Goal: Check status: Check status

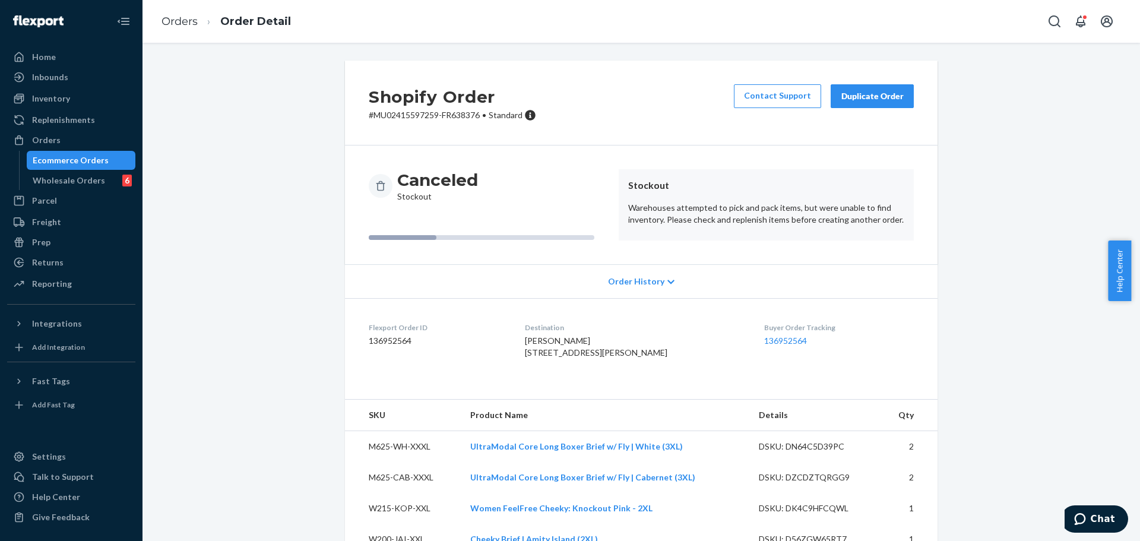
click at [54, 159] on div "Ecommerce Orders" at bounding box center [71, 160] width 76 height 12
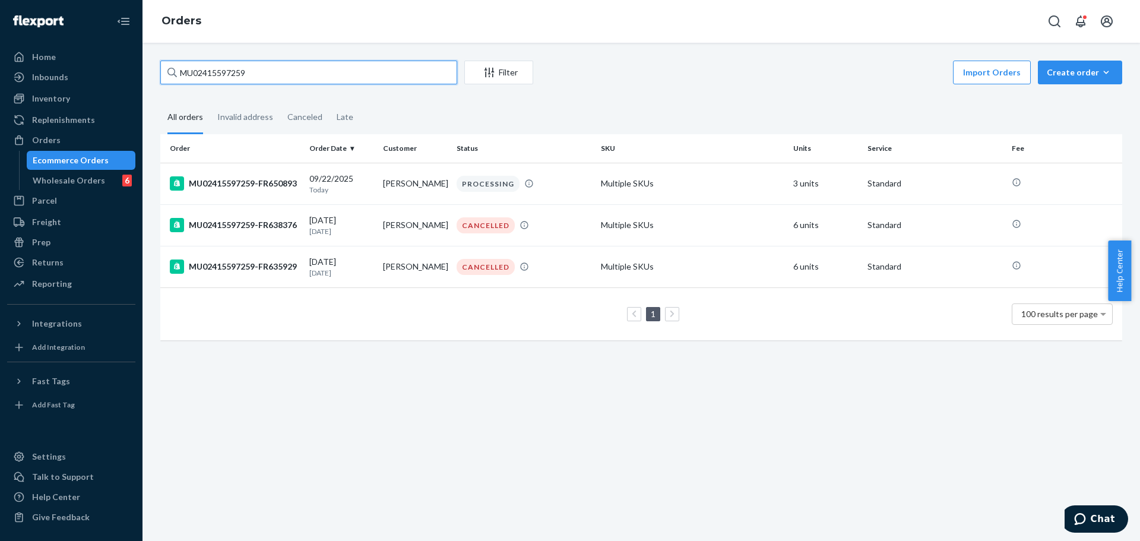
click at [319, 76] on input "MU02415597259" at bounding box center [308, 73] width 297 height 24
paste input "60196"
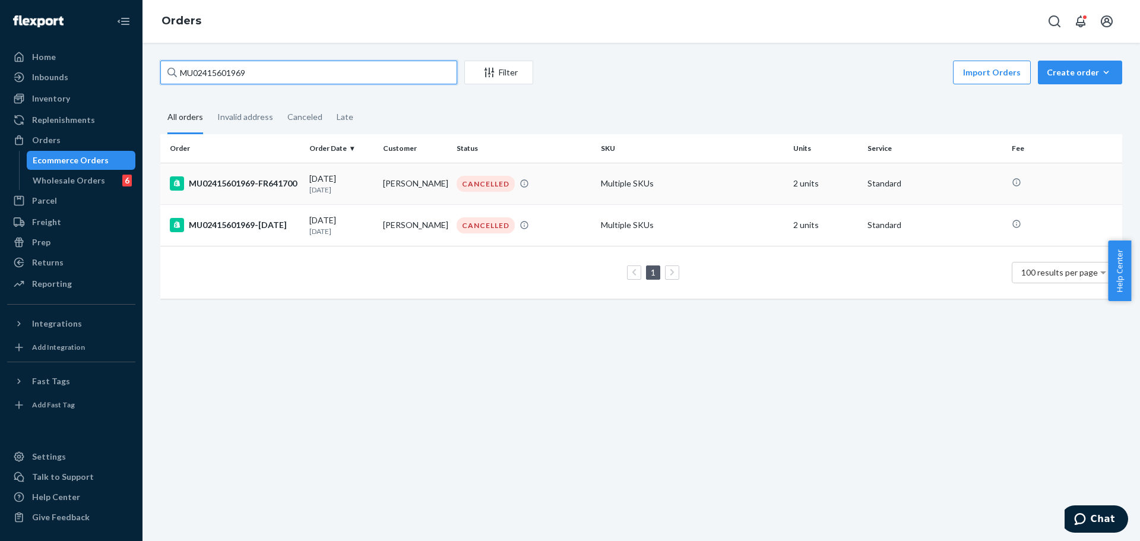
type input "MU02415601969"
click at [488, 182] on div "CANCELLED" at bounding box center [486, 184] width 58 height 16
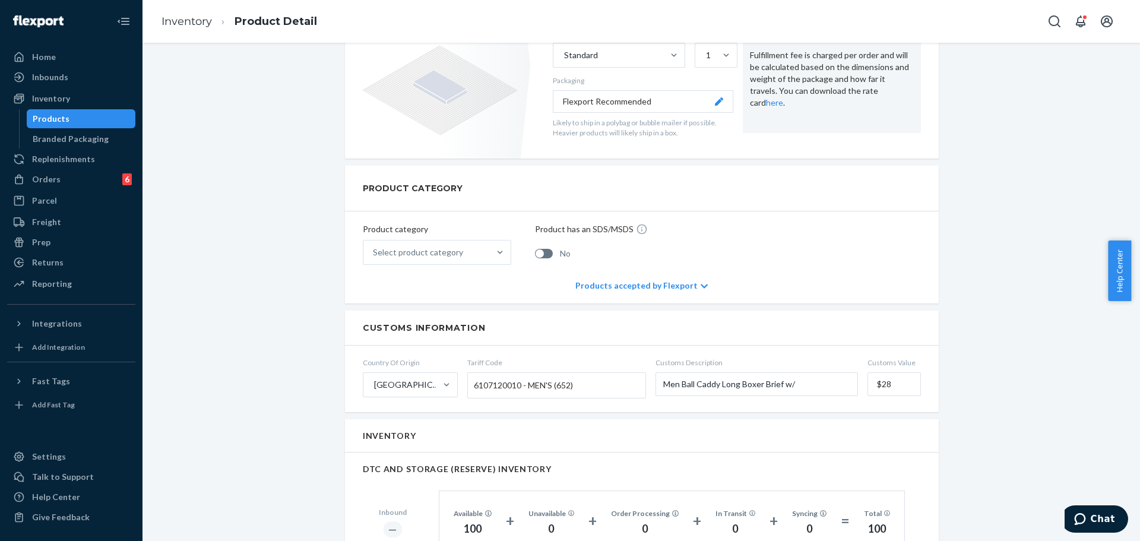
scroll to position [534, 0]
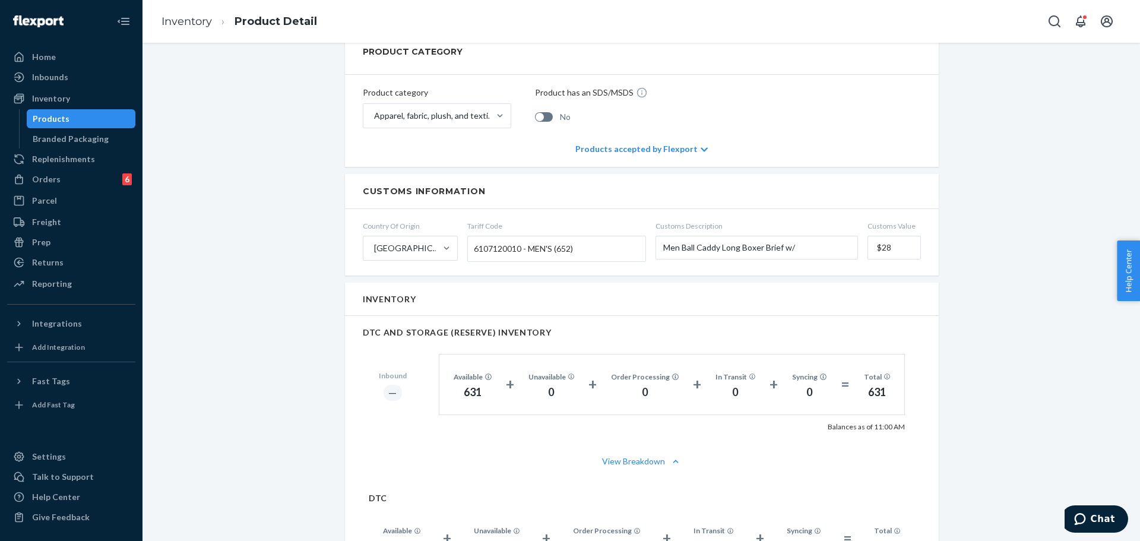
scroll to position [534, 0]
